Goal: Task Accomplishment & Management: Complete application form

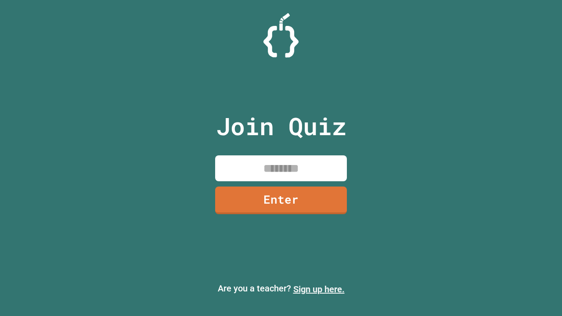
click at [319, 289] on link "Sign up here." at bounding box center [318, 289] width 51 height 11
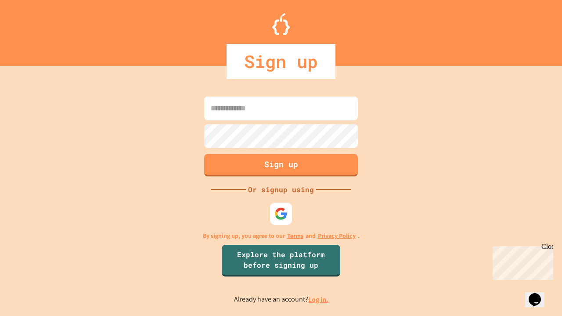
click at [319, 299] on link "Log in." at bounding box center [318, 299] width 20 height 9
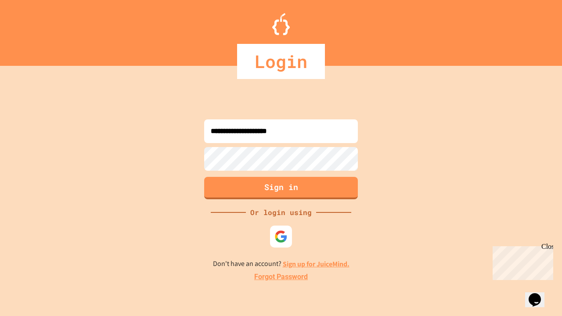
type input "**********"
